Goal: Check status: Check status

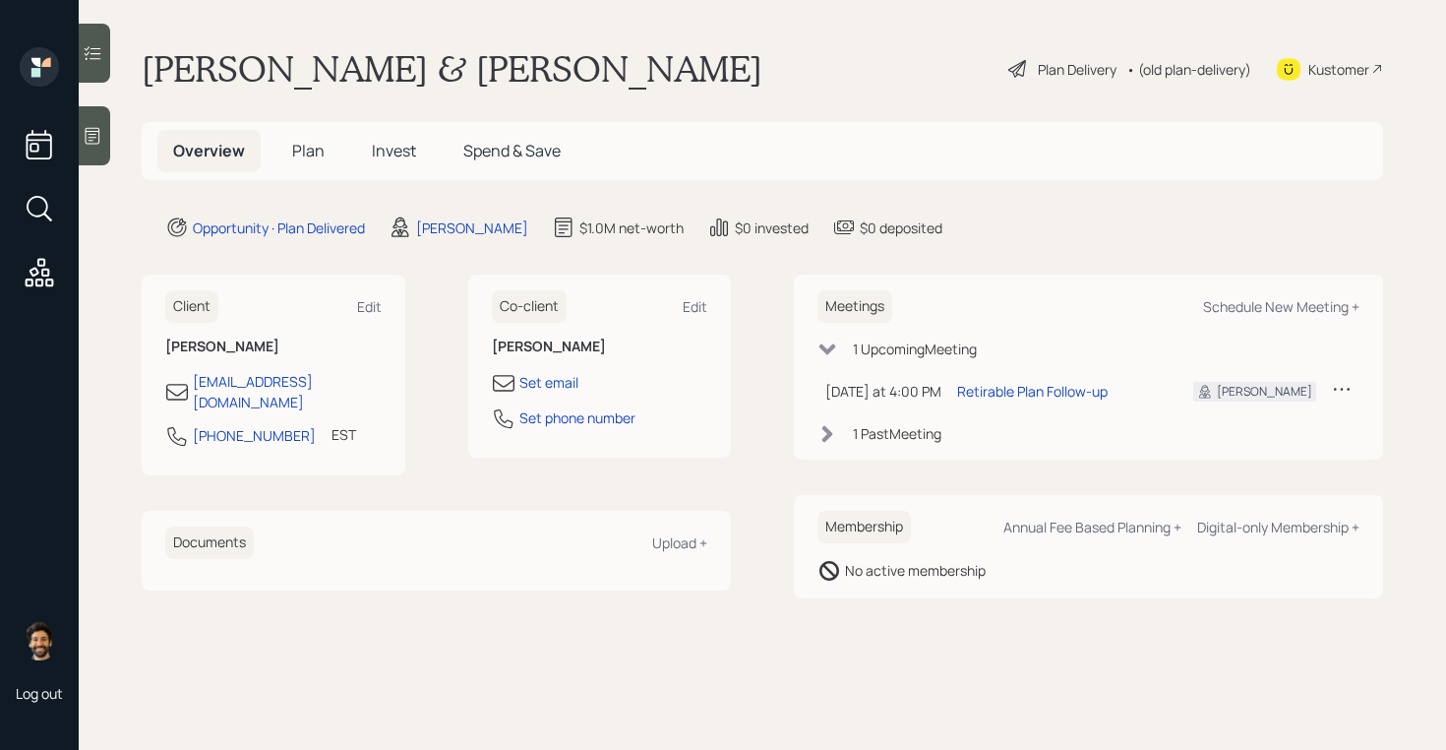
click at [390, 150] on span "Invest" at bounding box center [394, 151] width 44 height 22
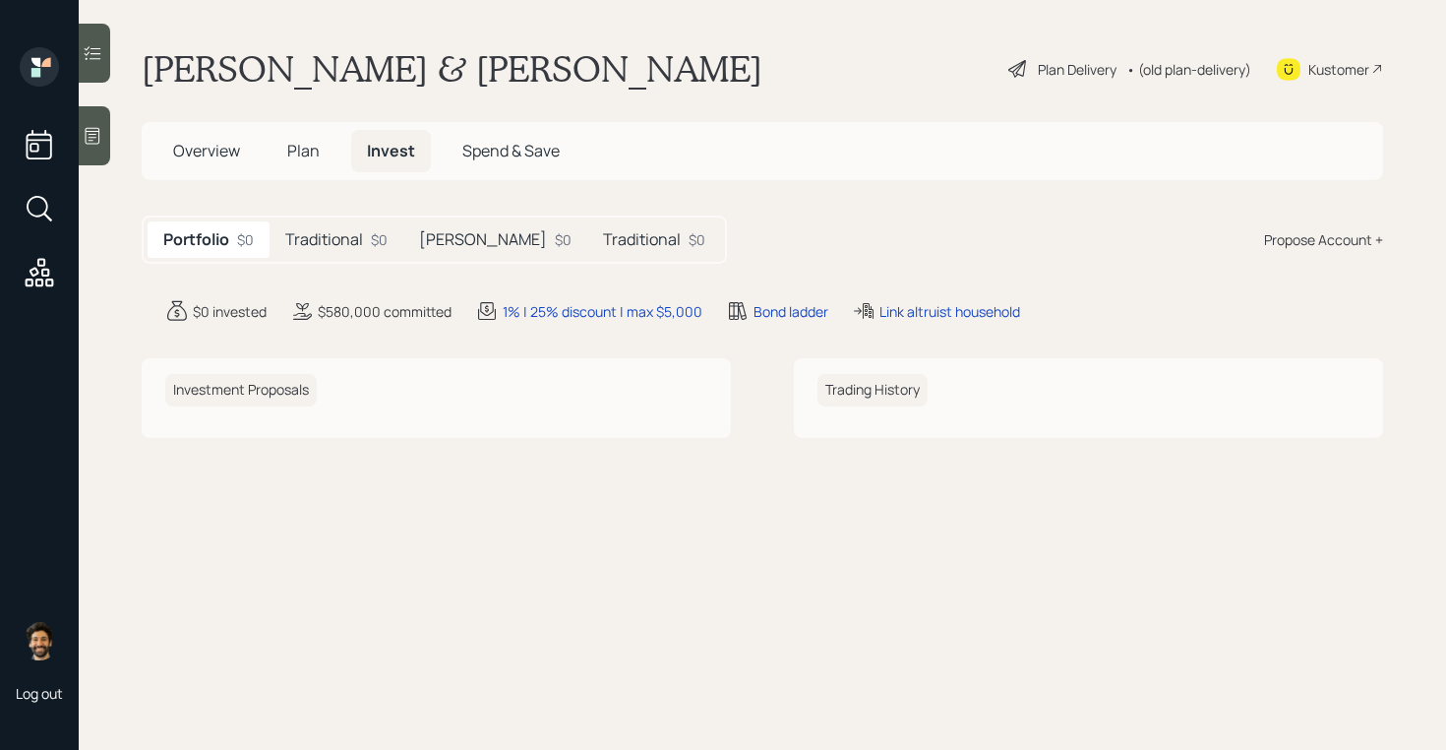
click at [369, 231] on div "Traditional $0" at bounding box center [337, 239] width 134 height 36
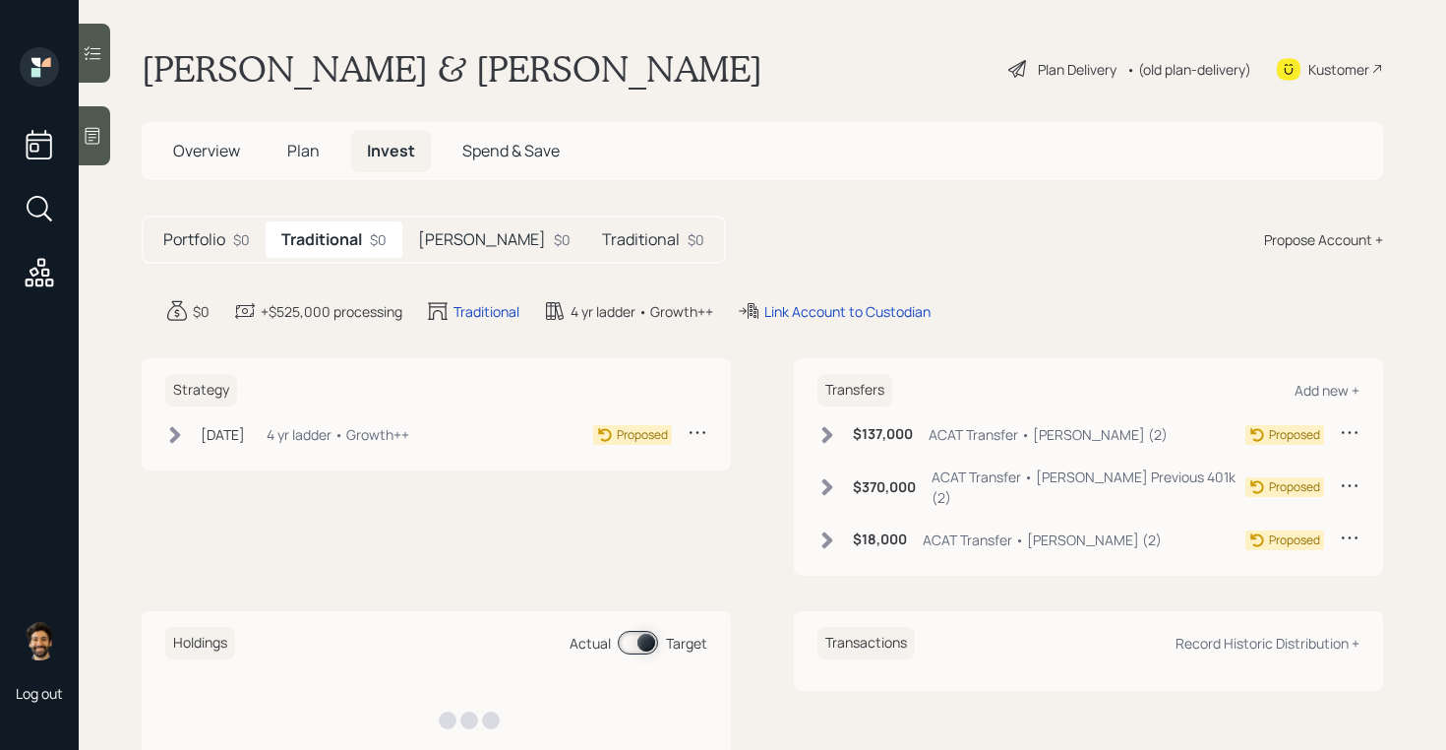
click at [456, 235] on div "[PERSON_NAME] $0" at bounding box center [494, 239] width 184 height 36
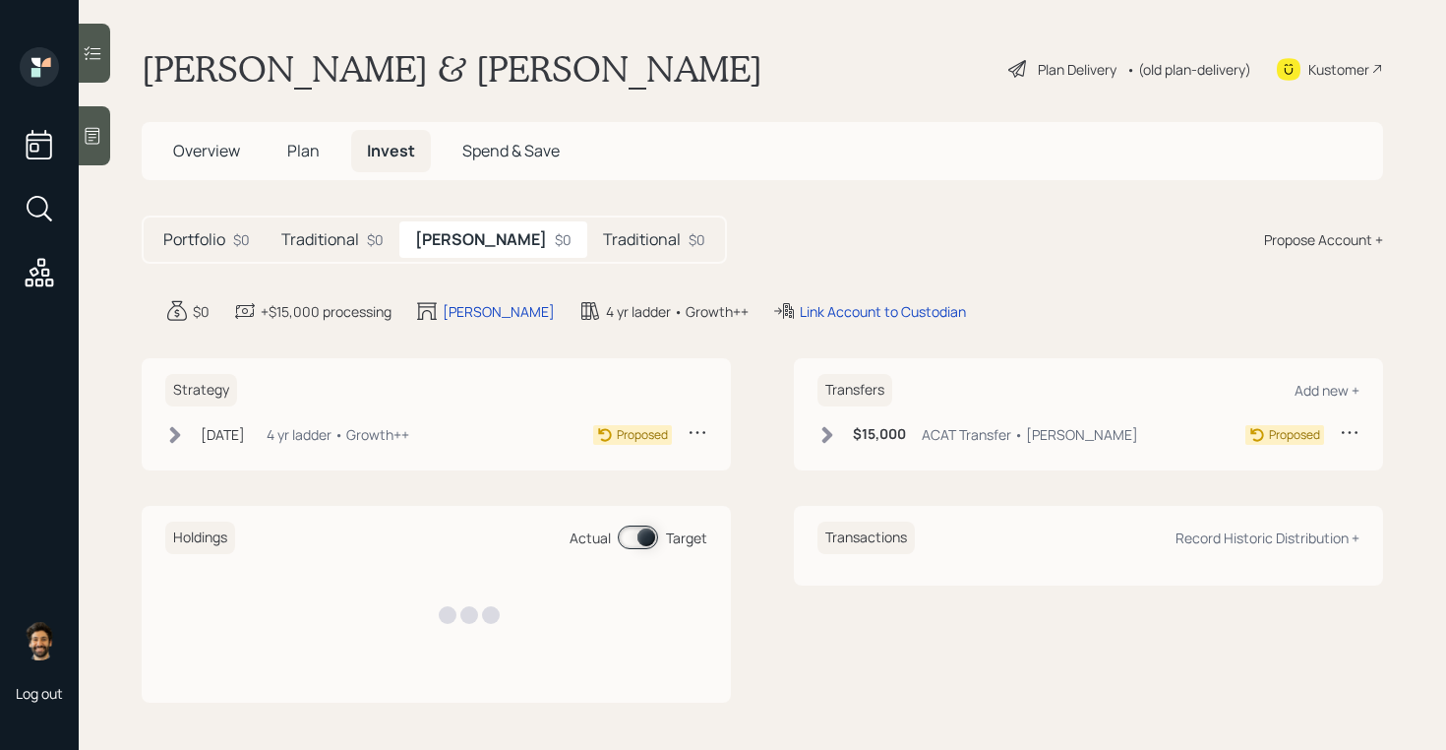
click at [603, 233] on h5 "Traditional" at bounding box center [642, 239] width 78 height 19
click at [333, 255] on div "Traditional $0" at bounding box center [333, 239] width 134 height 36
